Goal: Information Seeking & Learning: Learn about a topic

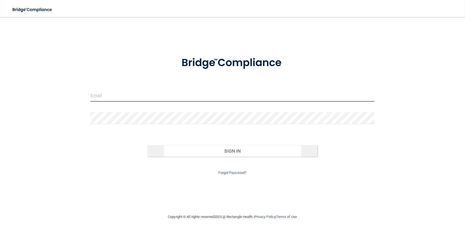
type input "[EMAIL_ADDRESS][DOMAIN_NAME]"
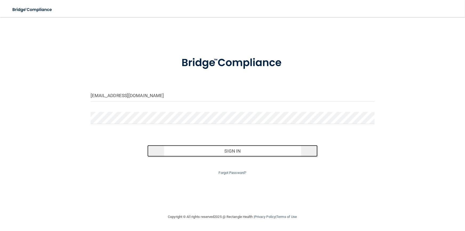
click at [238, 153] on button "Sign In" at bounding box center [232, 151] width 170 height 12
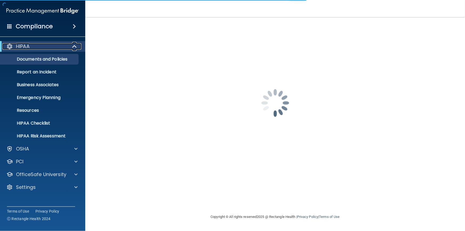
click at [40, 46] on div "HIPAA" at bounding box center [35, 46] width 66 height 6
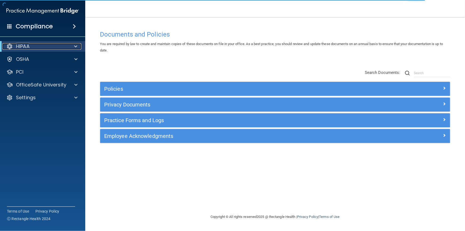
click at [22, 43] on p "HIPAA" at bounding box center [23, 46] width 14 height 6
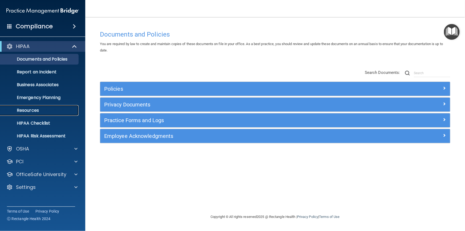
click at [42, 108] on p "Resources" at bounding box center [39, 110] width 73 height 5
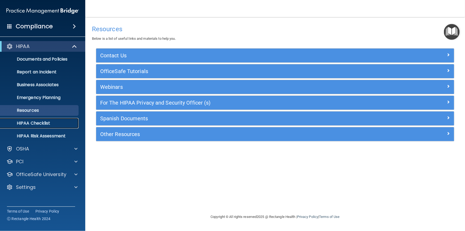
click at [46, 126] on link "HIPAA Checklist" at bounding box center [37, 123] width 84 height 11
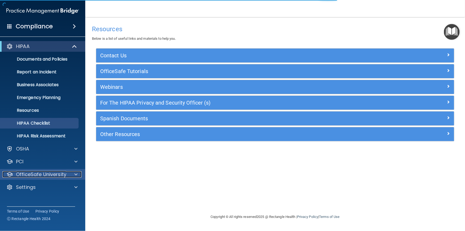
click at [42, 174] on p "OfficeSafe University" at bounding box center [41, 174] width 50 height 6
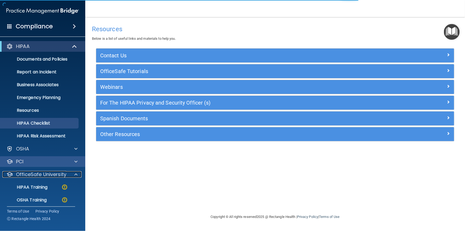
scroll to position [29, 0]
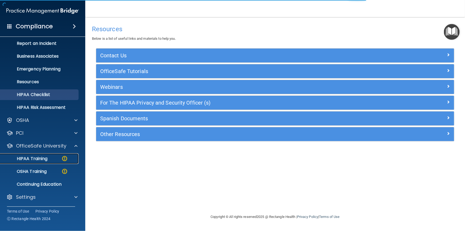
click at [51, 158] on div "HIPAA Training" at bounding box center [39, 158] width 73 height 5
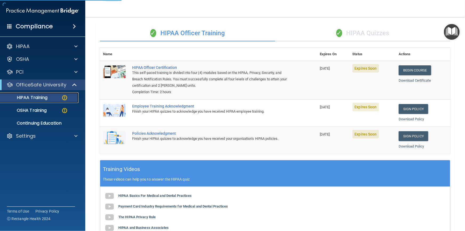
scroll to position [73, 0]
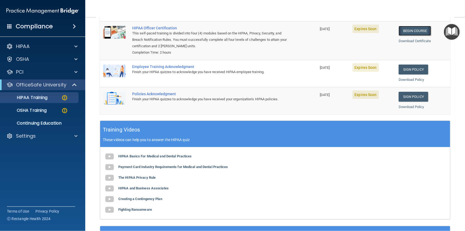
click at [402, 29] on link "Begin Course" at bounding box center [415, 31] width 33 height 10
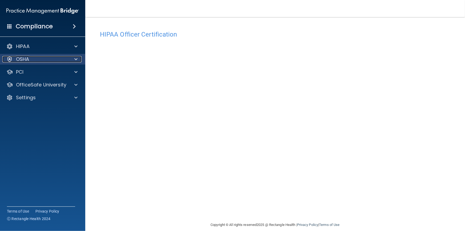
click at [25, 59] on p "OSHA" at bounding box center [22, 59] width 13 height 6
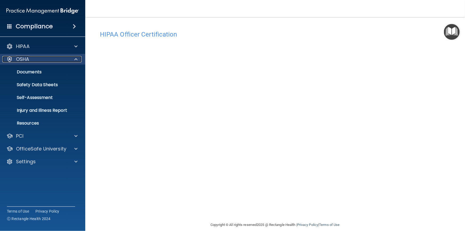
click at [25, 59] on p "OSHA" at bounding box center [22, 59] width 13 height 6
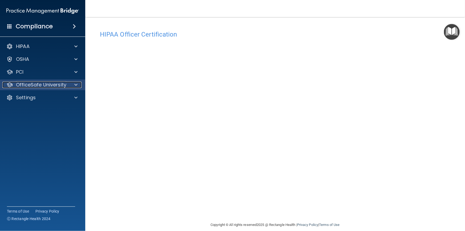
click at [48, 86] on p "OfficeSafe University" at bounding box center [41, 85] width 50 height 6
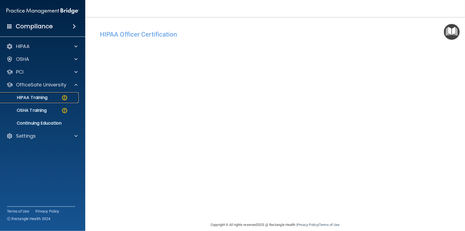
click at [41, 100] on p "HIPAA Training" at bounding box center [25, 97] width 44 height 5
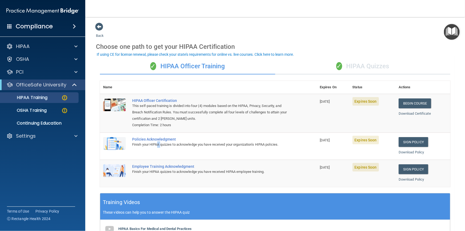
drag, startPoint x: 162, startPoint y: 157, endPoint x: 158, endPoint y: 142, distance: 15.3
click at [157, 142] on div "Finish your HIPAA quizzes to acknowledge you have received your organization’s …" at bounding box center [211, 144] width 158 height 6
click at [406, 102] on link "Begin Course" at bounding box center [415, 103] width 33 height 10
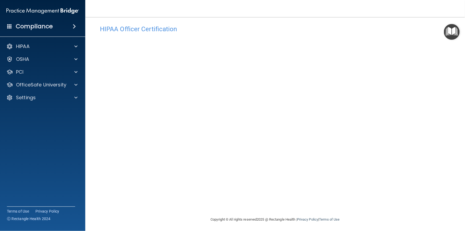
scroll to position [6, 0]
click at [53, 67] on div "PCI" at bounding box center [43, 72] width 86 height 11
click at [56, 86] on p "OfficeSafe University" at bounding box center [41, 85] width 50 height 6
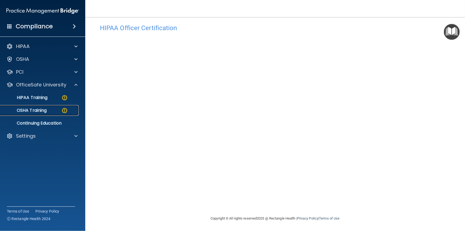
click at [52, 108] on div "OSHA Training" at bounding box center [39, 110] width 73 height 5
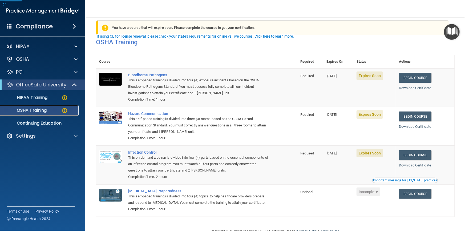
scroll to position [21, 0]
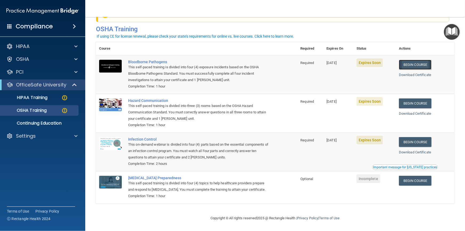
click at [422, 65] on link "Begin Course" at bounding box center [415, 65] width 33 height 10
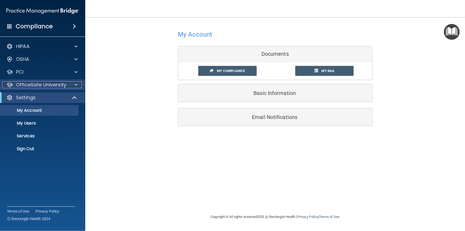
click at [46, 86] on p "OfficeSafe University" at bounding box center [41, 85] width 50 height 6
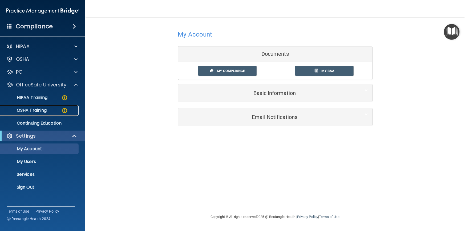
click at [49, 107] on link "OSHA Training" at bounding box center [37, 110] width 84 height 11
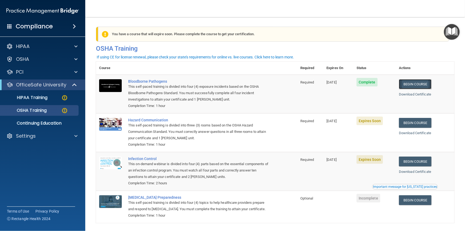
click at [411, 81] on link "Begin Course" at bounding box center [415, 84] width 33 height 10
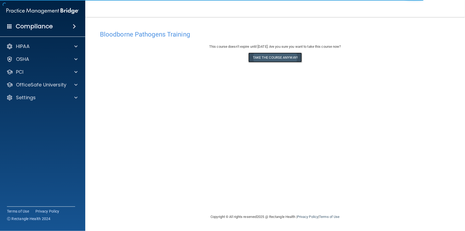
click at [276, 55] on button "Take the course anyway!" at bounding box center [275, 58] width 54 height 10
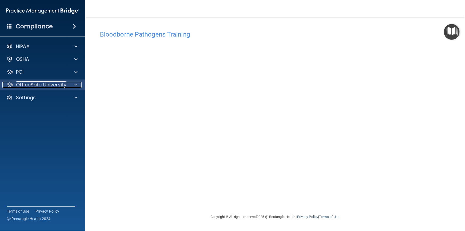
click at [79, 85] on div at bounding box center [75, 85] width 13 height 6
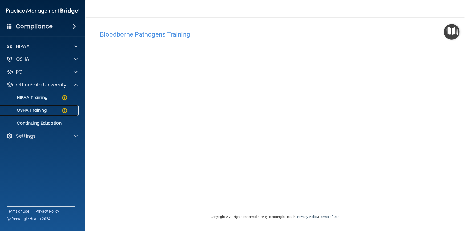
click at [61, 113] on img at bounding box center [64, 110] width 7 height 7
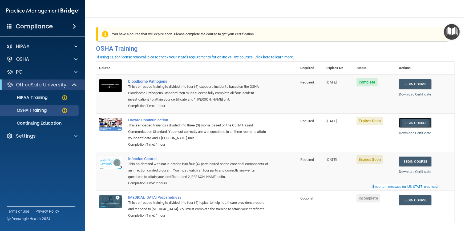
click at [409, 122] on link "Begin Course" at bounding box center [415, 123] width 33 height 10
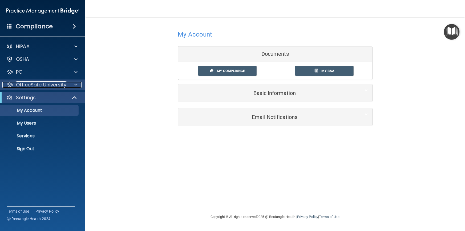
click at [64, 82] on p "OfficeSafe University" at bounding box center [41, 85] width 50 height 6
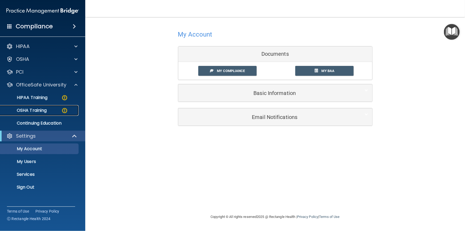
click at [64, 109] on img at bounding box center [64, 110] width 7 height 7
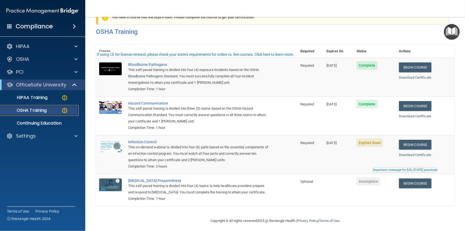
scroll to position [21, 0]
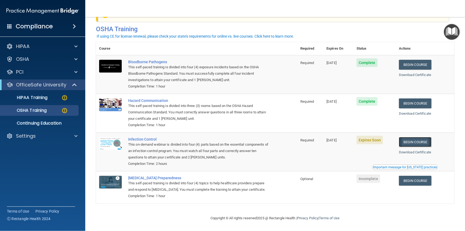
click at [419, 140] on link "Begin Course" at bounding box center [415, 142] width 33 height 10
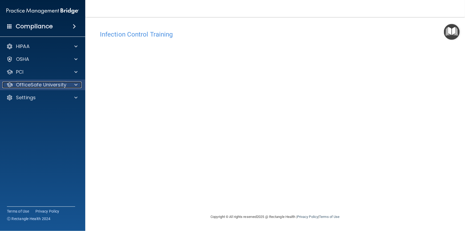
click at [79, 85] on div at bounding box center [75, 85] width 13 height 6
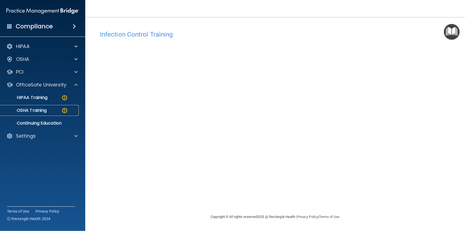
click at [52, 109] on div "OSHA Training" at bounding box center [39, 110] width 73 height 5
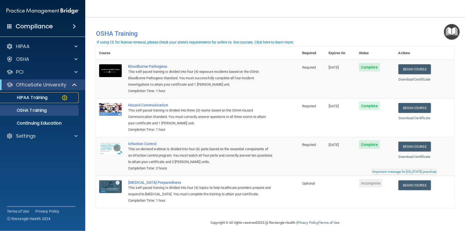
click at [46, 95] on p "HIPAA Training" at bounding box center [25, 97] width 44 height 5
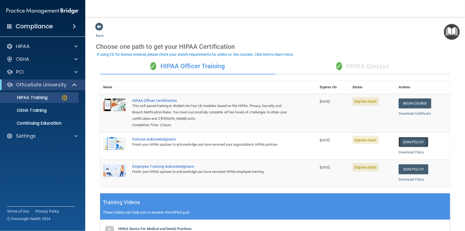
click at [412, 142] on link "Sign Policy" at bounding box center [414, 142] width 30 height 10
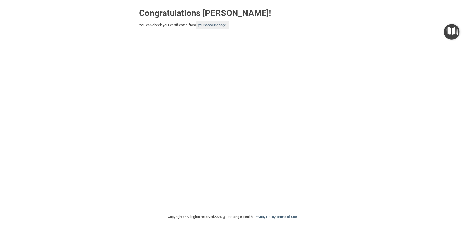
click at [219, 28] on button "your account page!" at bounding box center [212, 25] width 33 height 8
click at [220, 26] on link "your account page!" at bounding box center [212, 25] width 29 height 4
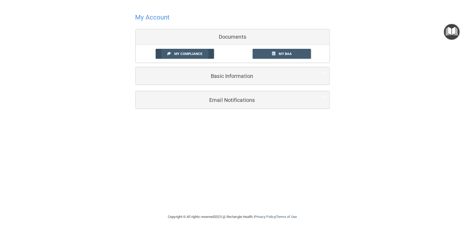
click at [205, 57] on link "My Compliance" at bounding box center [185, 54] width 58 height 10
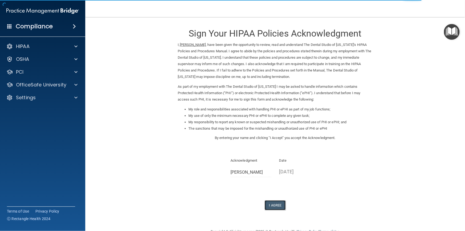
click at [280, 203] on button "I Agree" at bounding box center [275, 205] width 21 height 10
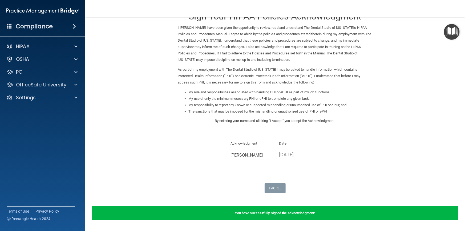
scroll to position [34, 0]
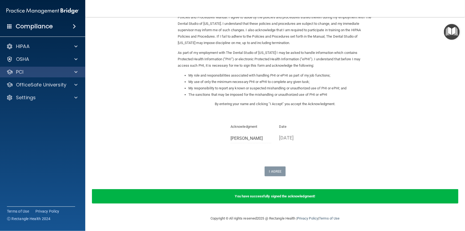
click at [63, 77] on div "PCI" at bounding box center [43, 72] width 86 height 11
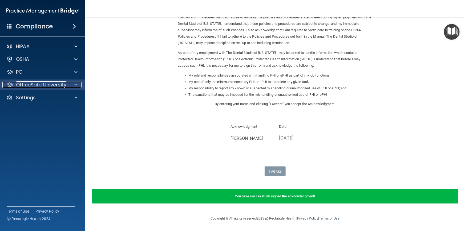
click at [61, 85] on p "OfficeSafe University" at bounding box center [41, 85] width 50 height 6
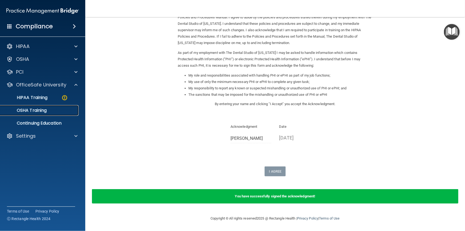
click at [53, 107] on link "OSHA Training" at bounding box center [37, 110] width 84 height 11
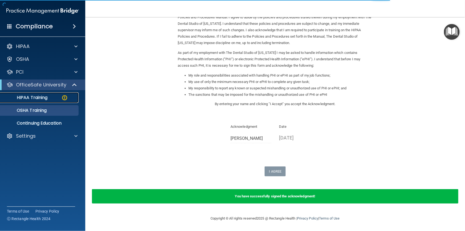
click at [54, 98] on div "HIPAA Training" at bounding box center [39, 97] width 73 height 5
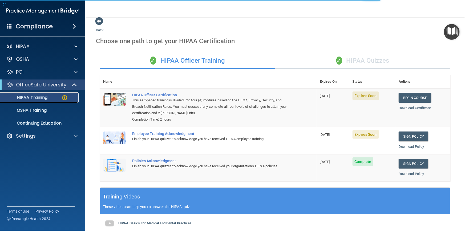
scroll to position [127, 0]
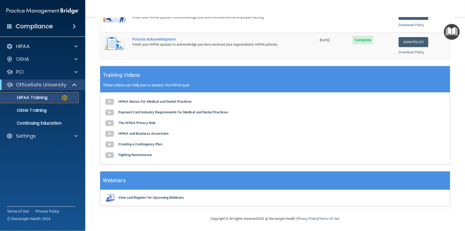
click at [58, 98] on div "HIPAA Training" at bounding box center [39, 97] width 73 height 5
click at [131, 101] on b "HIPAA Basics For Medical and Dental Practices" at bounding box center [155, 101] width 74 height 4
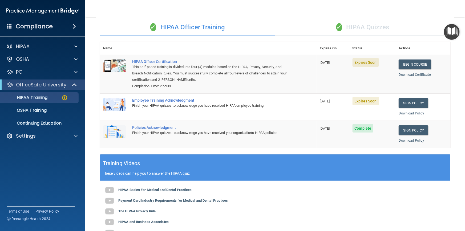
scroll to position [30, 0]
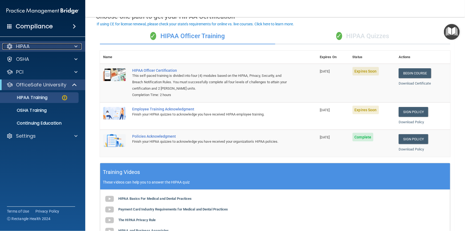
click at [76, 49] on span at bounding box center [75, 46] width 3 height 6
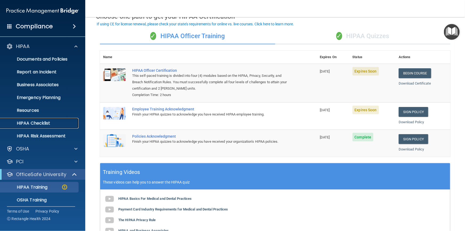
drag, startPoint x: 46, startPoint y: 125, endPoint x: 41, endPoint y: 122, distance: 6.2
click at [41, 122] on p "HIPAA Checklist" at bounding box center [39, 123] width 73 height 5
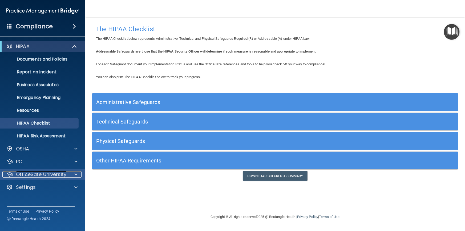
click at [74, 173] on span at bounding box center [75, 174] width 3 height 6
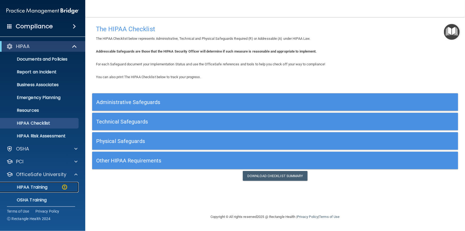
click at [63, 186] on img at bounding box center [64, 187] width 7 height 7
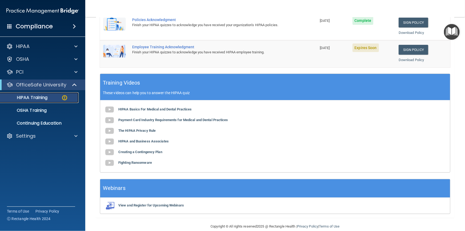
scroll to position [121, 0]
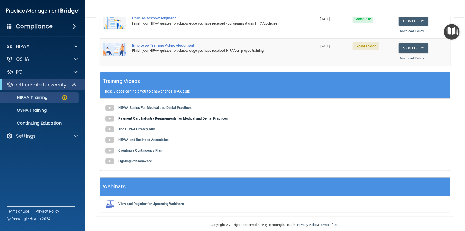
click at [185, 117] on b "Payment Card Industry Requirements for Medical and Dental Practices" at bounding box center [173, 118] width 110 height 4
click at [412, 49] on link "Sign Policy" at bounding box center [414, 48] width 30 height 10
click at [40, 100] on p "HIPAA Training" at bounding box center [25, 97] width 44 height 5
click at [139, 122] on div "HIPAA Basics For Medical and Dental Practices Payment Card Industry Requirement…" at bounding box center [275, 135] width 350 height 72
click at [142, 116] on div "HIPAA Basics For Medical and Dental Practices Payment Card Industry Requirement…" at bounding box center [275, 135] width 350 height 72
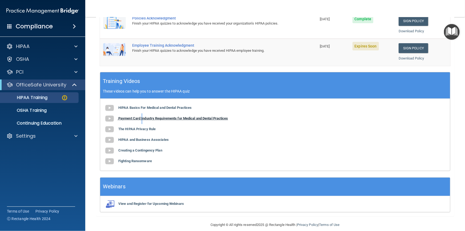
click at [142, 116] on b "Payment Card Industry Requirements for Medical and Dental Practices" at bounding box center [173, 118] width 110 height 4
click at [139, 129] on b "The HIPAA Privacy Rule" at bounding box center [136, 129] width 37 height 4
click at [146, 141] on b "HIPAA and Business Associates" at bounding box center [143, 140] width 50 height 4
click at [145, 150] on b "Creating a Contingency Plan" at bounding box center [140, 150] width 44 height 4
click at [146, 159] on b "Fighting Ransomware" at bounding box center [135, 161] width 34 height 4
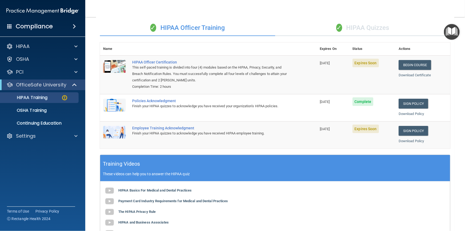
scroll to position [0, 0]
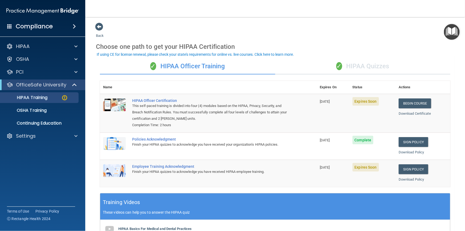
click at [358, 63] on div "✓ HIPAA Quizzes" at bounding box center [362, 66] width 175 height 16
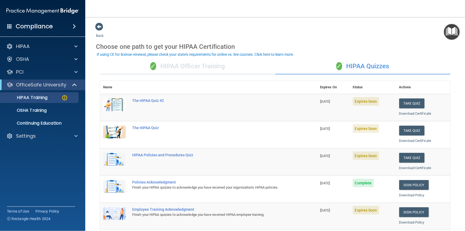
scroll to position [24, 0]
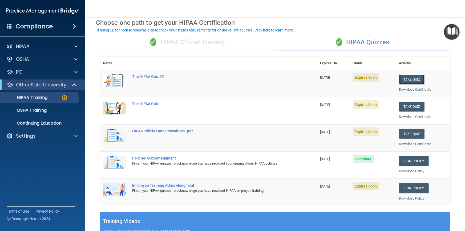
click at [416, 79] on button "Take Quiz" at bounding box center [412, 79] width 26 height 10
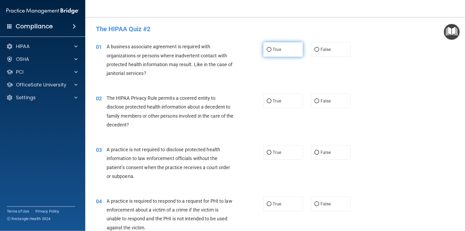
click at [283, 48] on label "True" at bounding box center [283, 49] width 40 height 15
click at [272, 48] on input "True" at bounding box center [269, 50] width 5 height 4
radio input "true"
click at [323, 54] on label "False" at bounding box center [331, 49] width 40 height 15
click at [319, 52] on input "False" at bounding box center [317, 50] width 5 height 4
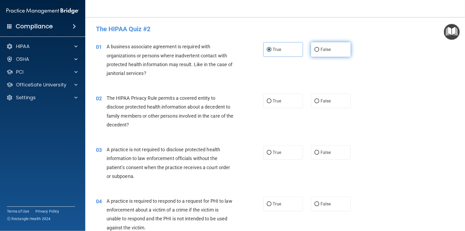
radio input "true"
click at [275, 45] on label "True" at bounding box center [283, 49] width 40 height 15
click at [272, 48] on input "True" at bounding box center [269, 50] width 5 height 4
radio input "true"
radio input "false"
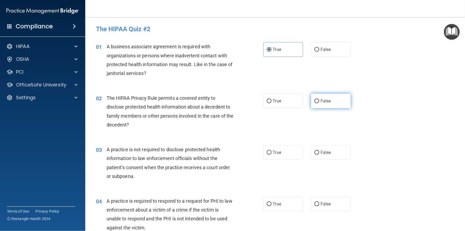
click at [322, 107] on label "False" at bounding box center [331, 101] width 40 height 15
click at [319, 103] on input "False" at bounding box center [317, 101] width 5 height 4
radio input "true"
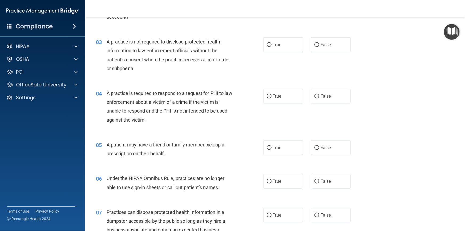
scroll to position [121, 0]
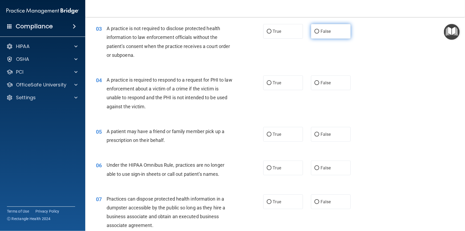
click at [322, 34] on label "False" at bounding box center [331, 31] width 40 height 15
click at [319, 34] on input "False" at bounding box center [317, 32] width 5 height 4
radio input "true"
click at [272, 87] on label "True" at bounding box center [283, 82] width 40 height 15
click at [272, 85] on input "True" at bounding box center [269, 83] width 5 height 4
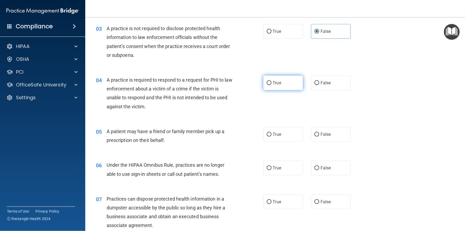
radio input "true"
click at [287, 136] on label "True" at bounding box center [283, 134] width 40 height 15
click at [272, 136] on input "True" at bounding box center [269, 135] width 5 height 4
radio input "true"
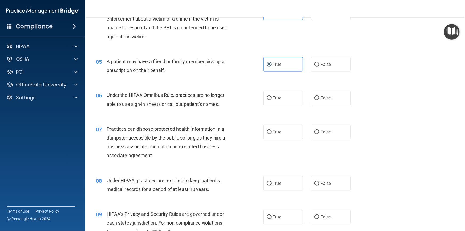
scroll to position [194, 0]
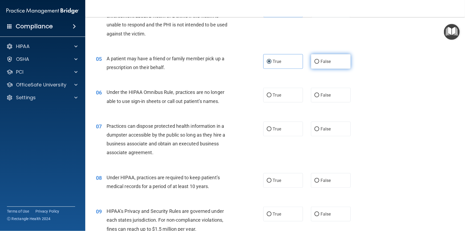
click at [325, 62] on span "False" at bounding box center [326, 61] width 10 height 5
click at [319, 62] on input "False" at bounding box center [317, 62] width 5 height 4
radio input "true"
click at [260, 61] on div "05 A patient may have a friend or family member pick up a prescription on their…" at bounding box center [179, 64] width 183 height 20
click at [270, 65] on label "True" at bounding box center [283, 61] width 40 height 15
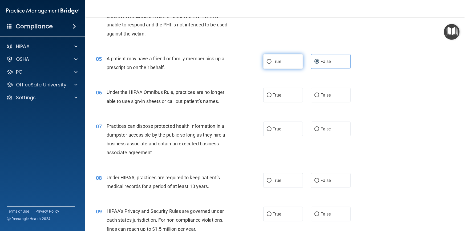
click at [270, 64] on input "True" at bounding box center [269, 62] width 5 height 4
radio input "true"
radio input "false"
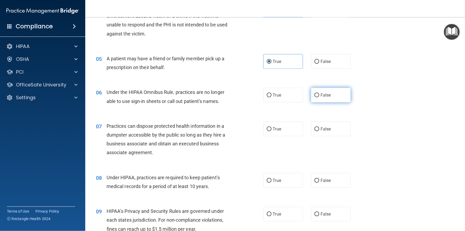
click at [343, 97] on label "False" at bounding box center [331, 95] width 40 height 15
click at [319, 97] on input "False" at bounding box center [317, 95] width 5 height 4
radio input "true"
click at [326, 130] on span "False" at bounding box center [326, 128] width 10 height 5
click at [319, 130] on input "False" at bounding box center [317, 129] width 5 height 4
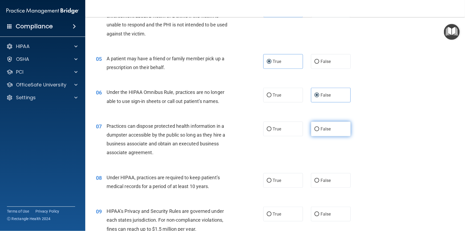
radio input "true"
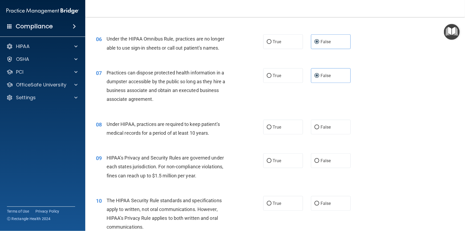
scroll to position [291, 0]
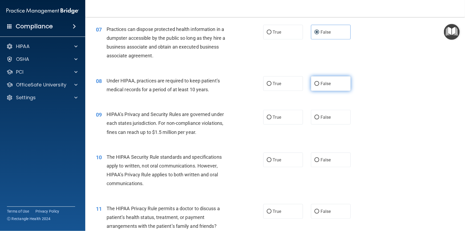
click at [324, 81] on span "False" at bounding box center [326, 83] width 10 height 5
click at [319, 82] on input "False" at bounding box center [317, 84] width 5 height 4
radio input "true"
click at [295, 122] on label "True" at bounding box center [283, 117] width 40 height 15
click at [272, 119] on input "True" at bounding box center [269, 117] width 5 height 4
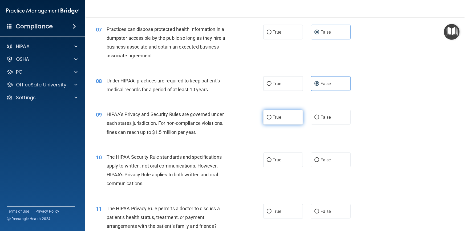
radio input "true"
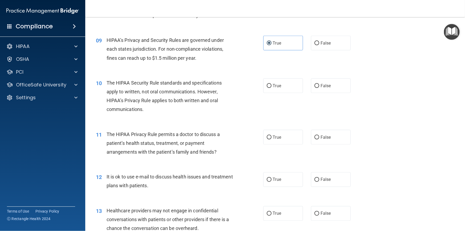
scroll to position [363, 0]
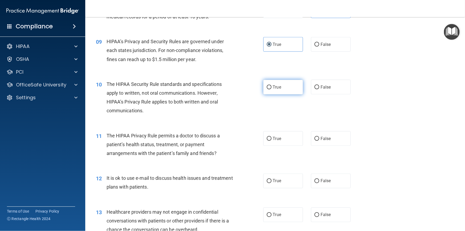
click at [286, 85] on label "True" at bounding box center [283, 87] width 40 height 15
click at [272, 85] on input "True" at bounding box center [269, 87] width 5 height 4
radio input "true"
click at [326, 141] on label "False" at bounding box center [331, 138] width 40 height 15
click at [319, 141] on input "False" at bounding box center [317, 139] width 5 height 4
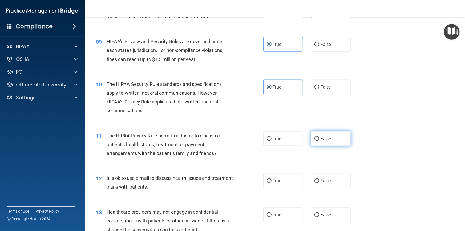
radio input "true"
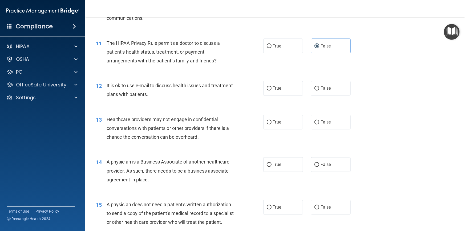
scroll to position [485, 0]
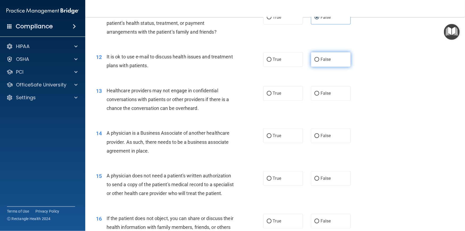
click at [317, 64] on label "False" at bounding box center [331, 59] width 40 height 15
click at [317, 62] on input "False" at bounding box center [317, 60] width 5 height 4
radio input "true"
click at [274, 89] on label "True" at bounding box center [283, 93] width 40 height 15
click at [272, 92] on input "True" at bounding box center [269, 94] width 5 height 4
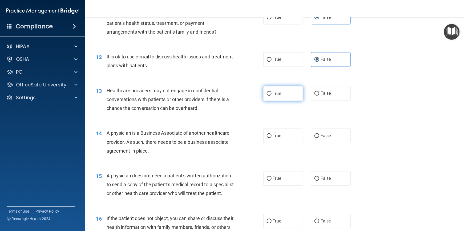
radio input "true"
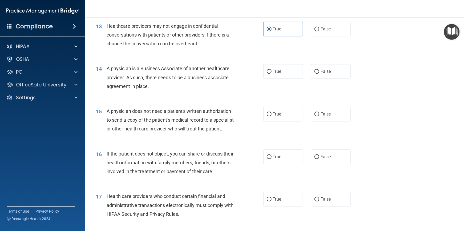
scroll to position [557, 0]
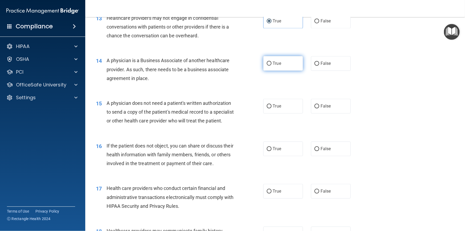
click at [277, 62] on span "True" at bounding box center [277, 63] width 8 height 5
click at [272, 62] on input "True" at bounding box center [269, 64] width 5 height 4
radio input "true"
click at [323, 70] on label "False" at bounding box center [331, 63] width 40 height 15
click at [319, 66] on input "False" at bounding box center [317, 64] width 5 height 4
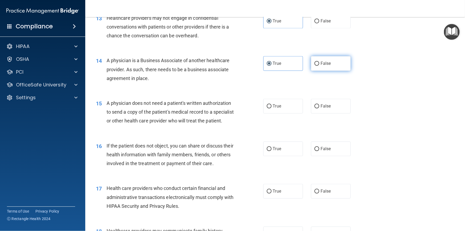
radio input "true"
radio input "false"
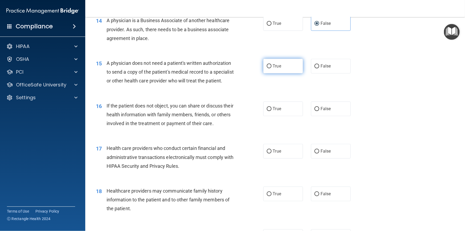
scroll to position [606, 0]
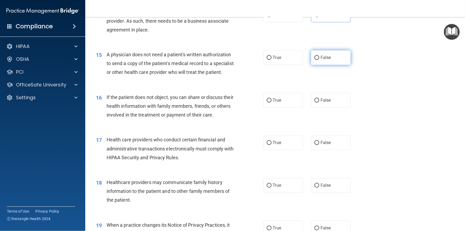
click at [327, 57] on span "False" at bounding box center [326, 57] width 10 height 5
click at [319, 57] on input "False" at bounding box center [317, 58] width 5 height 4
radio input "true"
click at [253, 58] on div "15 A physician does not need a patient's written authorization to send a copy o…" at bounding box center [179, 64] width 183 height 29
click at [273, 56] on span "True" at bounding box center [277, 57] width 8 height 5
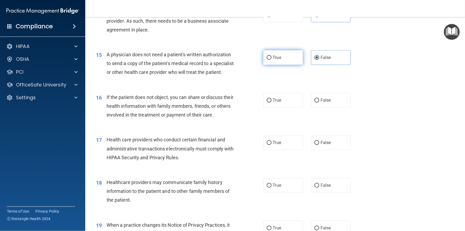
click at [271, 56] on input "True" at bounding box center [269, 58] width 5 height 4
radio input "true"
radio input "false"
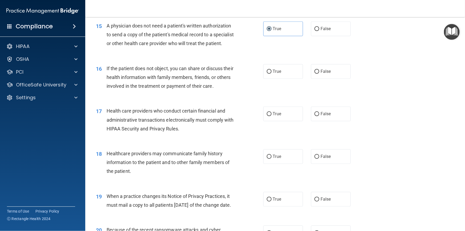
scroll to position [654, 0]
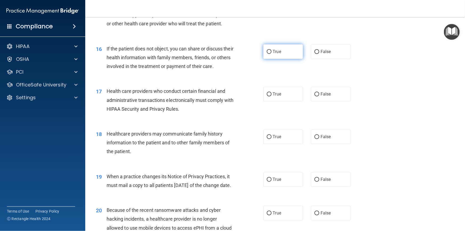
click at [286, 57] on label "True" at bounding box center [283, 51] width 40 height 15
click at [272, 54] on input "True" at bounding box center [269, 52] width 5 height 4
radio input "true"
click at [289, 101] on label "True" at bounding box center [283, 94] width 40 height 15
click at [272, 96] on input "True" at bounding box center [269, 94] width 5 height 4
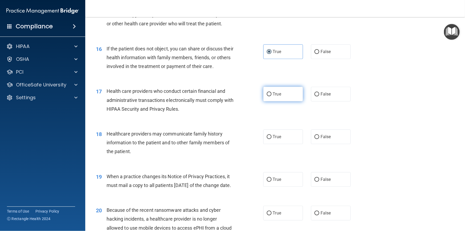
radio input "true"
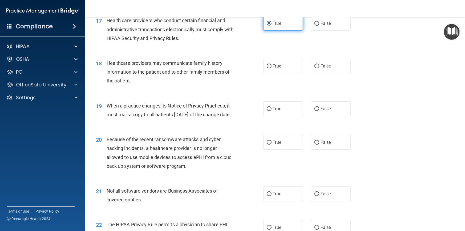
scroll to position [727, 0]
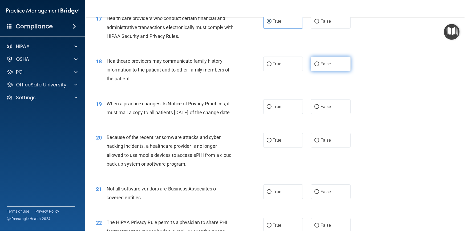
click at [314, 71] on label "False" at bounding box center [331, 64] width 40 height 15
click at [315, 66] on input "False" at bounding box center [317, 64] width 5 height 4
radio input "true"
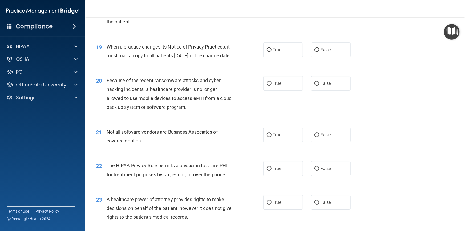
scroll to position [776, 0]
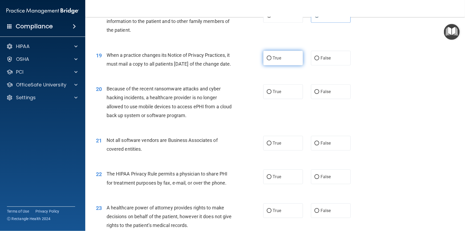
click at [284, 65] on label "True" at bounding box center [283, 58] width 40 height 15
click at [272, 60] on input "True" at bounding box center [269, 58] width 5 height 4
radio input "true"
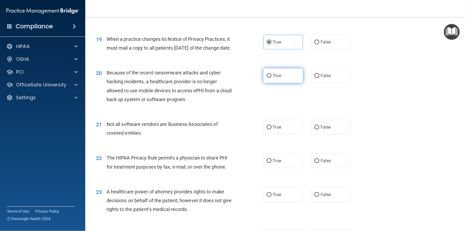
scroll to position [800, 0]
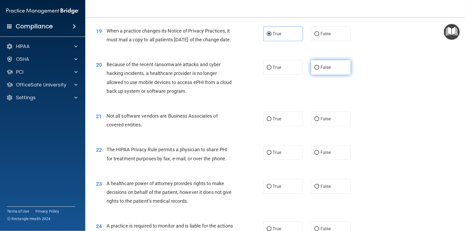
click at [330, 75] on label "False" at bounding box center [331, 67] width 40 height 15
click at [319, 70] on input "False" at bounding box center [317, 68] width 5 height 4
radio input "true"
click at [287, 126] on label "True" at bounding box center [283, 118] width 40 height 15
click at [272, 121] on input "True" at bounding box center [269, 119] width 5 height 4
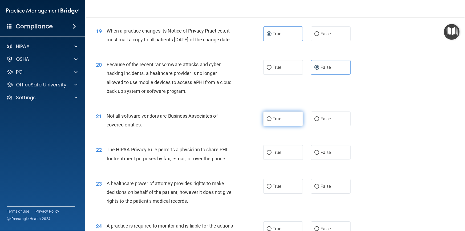
radio input "true"
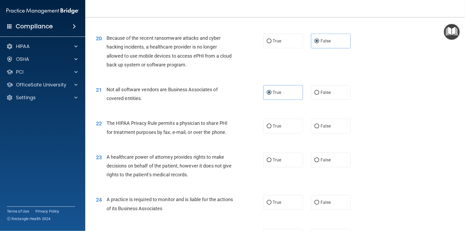
scroll to position [848, 0]
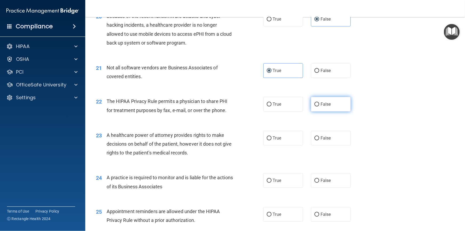
click at [323, 107] on span "False" at bounding box center [326, 104] width 10 height 5
click at [319, 106] on input "False" at bounding box center [317, 104] width 5 height 4
radio input "true"
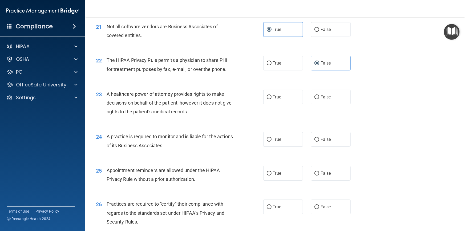
scroll to position [897, 0]
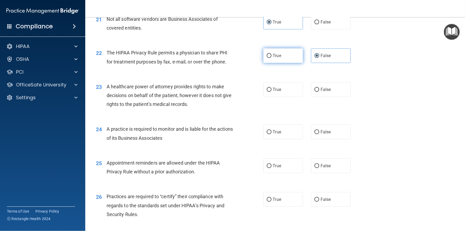
click at [292, 63] on label "True" at bounding box center [283, 55] width 40 height 15
click at [272, 58] on input "True" at bounding box center [269, 56] width 5 height 4
radio input "true"
radio input "false"
click at [315, 92] on input "False" at bounding box center [317, 90] width 5 height 4
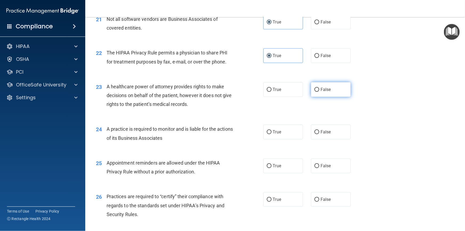
radio input "true"
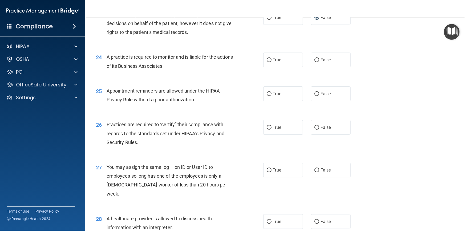
scroll to position [969, 0]
click at [274, 62] on span "True" at bounding box center [277, 59] width 8 height 5
click at [272, 61] on input "True" at bounding box center [269, 59] width 5 height 4
radio input "true"
click at [263, 100] on label "True" at bounding box center [283, 93] width 40 height 15
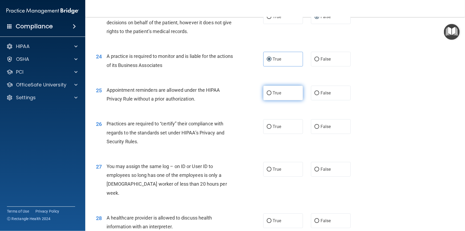
click at [267, 95] on input "True" at bounding box center [269, 93] width 5 height 4
radio input "true"
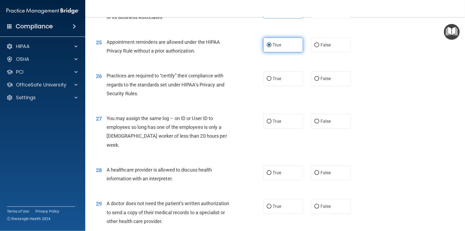
scroll to position [1018, 0]
drag, startPoint x: 287, startPoint y: 103, endPoint x: 290, endPoint y: 99, distance: 4.6
click at [290, 85] on label "True" at bounding box center [283, 78] width 40 height 15
click at [272, 80] on input "True" at bounding box center [269, 78] width 5 height 4
radio input "true"
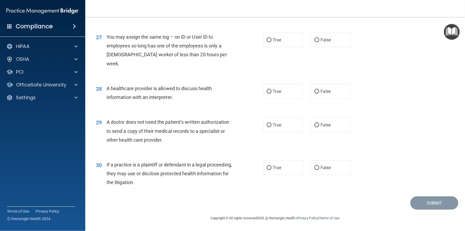
scroll to position [1107, 0]
click at [318, 47] on label "False" at bounding box center [331, 40] width 40 height 15
click at [318, 42] on input "False" at bounding box center [317, 40] width 5 height 4
radio input "true"
click at [294, 92] on label "True" at bounding box center [283, 91] width 40 height 15
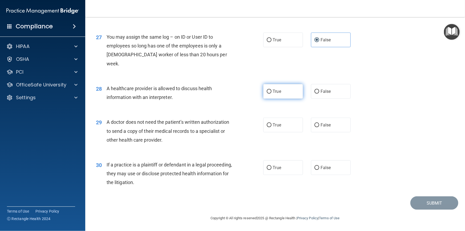
click at [272, 92] on input "True" at bounding box center [269, 92] width 5 height 4
radio input "true"
click at [339, 126] on label "False" at bounding box center [331, 125] width 40 height 15
click at [319, 126] on input "False" at bounding box center [317, 125] width 5 height 4
radio input "true"
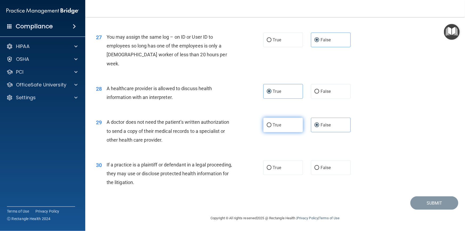
click at [270, 125] on label "True" at bounding box center [283, 125] width 40 height 15
click at [270, 125] on input "True" at bounding box center [269, 125] width 5 height 4
radio input "true"
radio input "false"
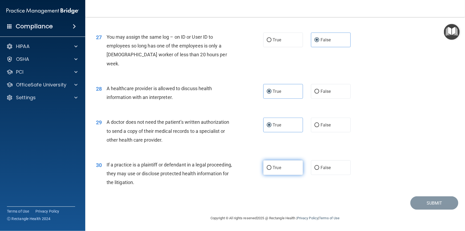
click at [267, 168] on input "True" at bounding box center [269, 168] width 5 height 4
radio input "true"
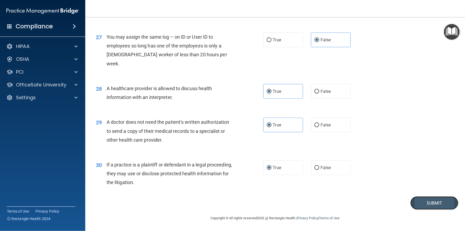
click at [414, 202] on button "Submit" at bounding box center [435, 203] width 48 height 14
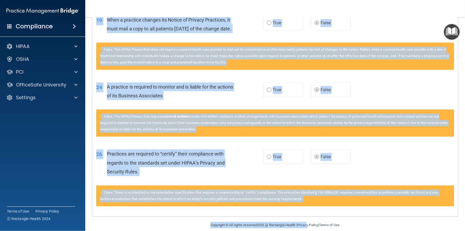
scroll to position [582, 0]
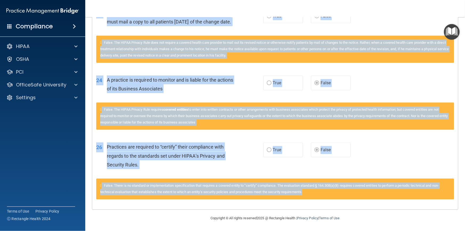
drag, startPoint x: 92, startPoint y: 124, endPoint x: 320, endPoint y: 197, distance: 240.0
copy div "70 out of 100 TAKE QUIZ AGAIN Questions You Missed 01 A business associate agre…"
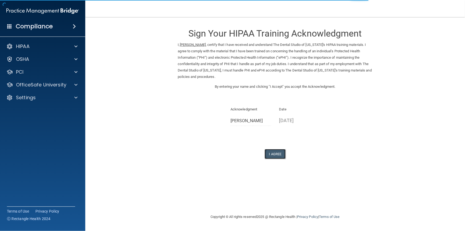
click at [267, 156] on button "I Agree" at bounding box center [275, 154] width 21 height 10
